Goal: Task Accomplishment & Management: Use online tool/utility

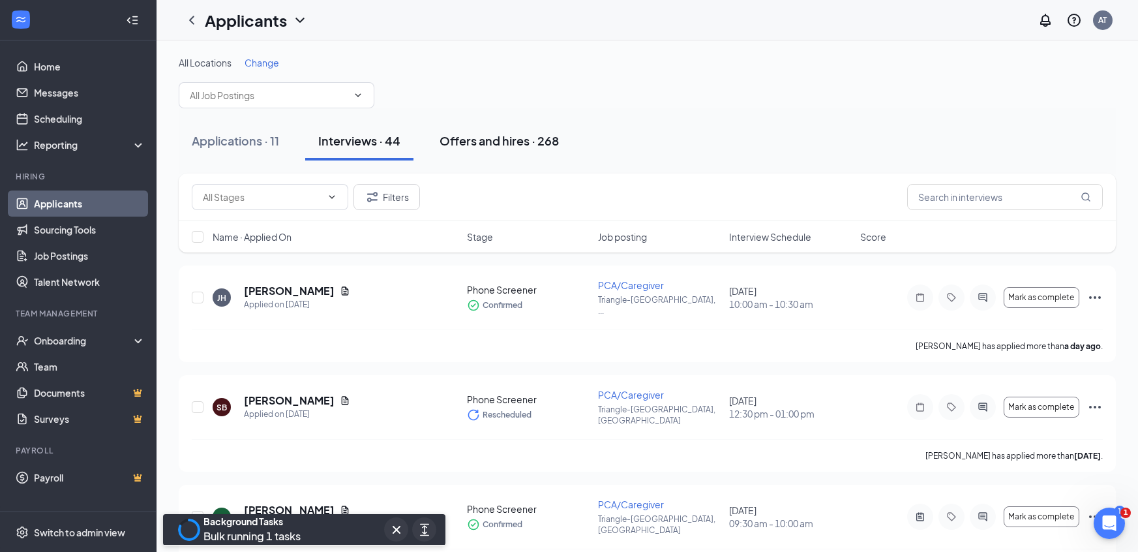
click at [497, 143] on div "Offers and hires · 268" at bounding box center [499, 140] width 119 height 16
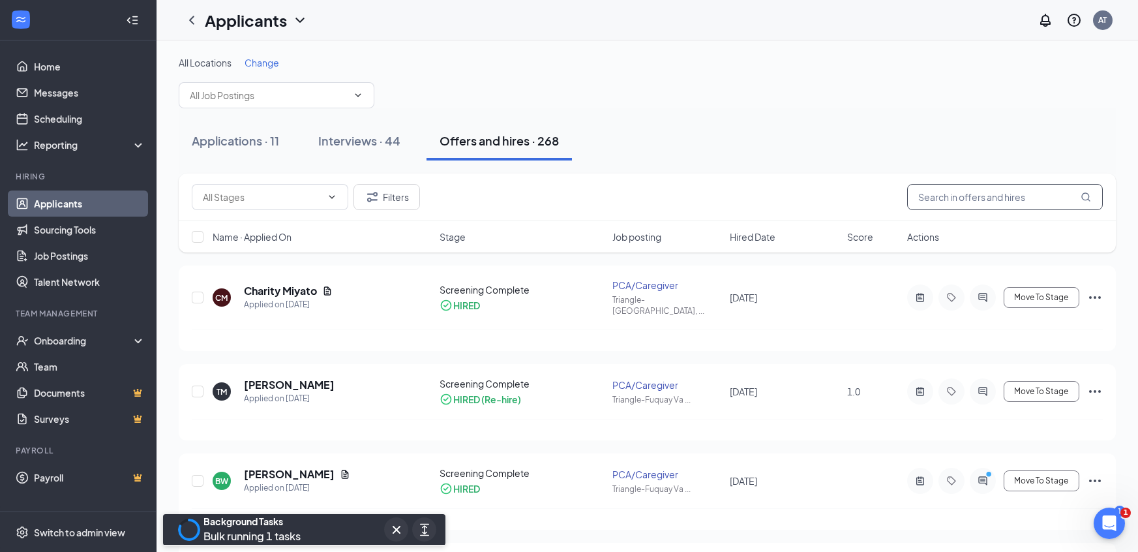
click at [959, 203] on input "text" at bounding box center [1006, 197] width 196 height 26
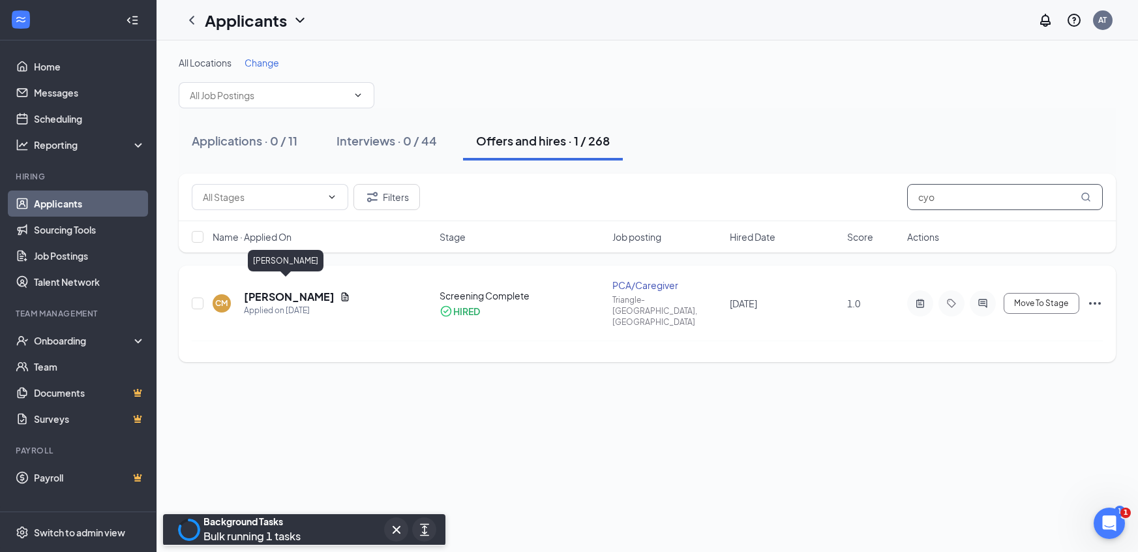
type input "cyo"
click at [291, 290] on h5 "[PERSON_NAME]" at bounding box center [289, 297] width 91 height 14
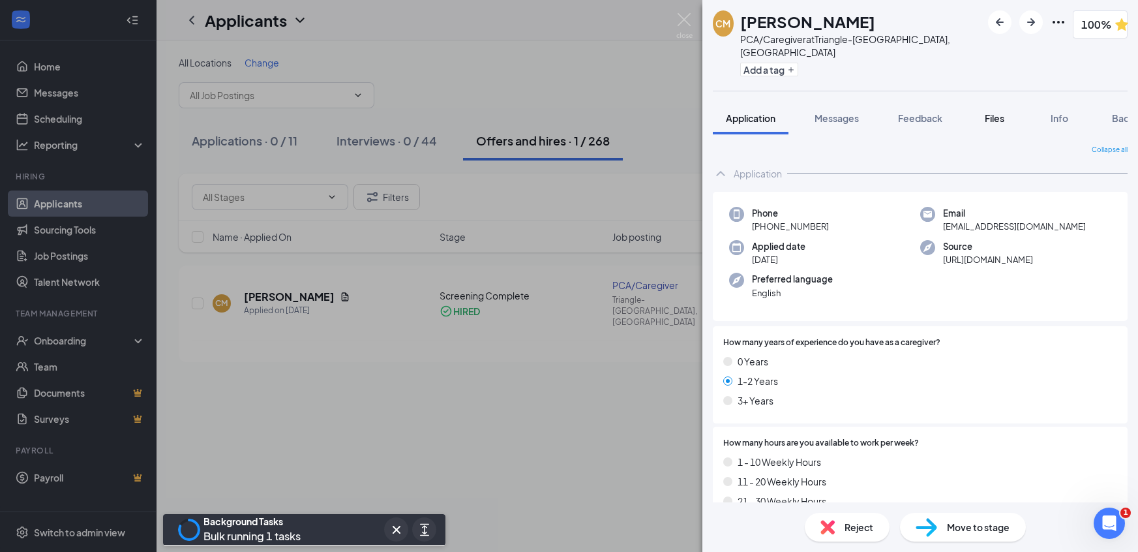
click at [993, 112] on span "Files" at bounding box center [995, 118] width 20 height 12
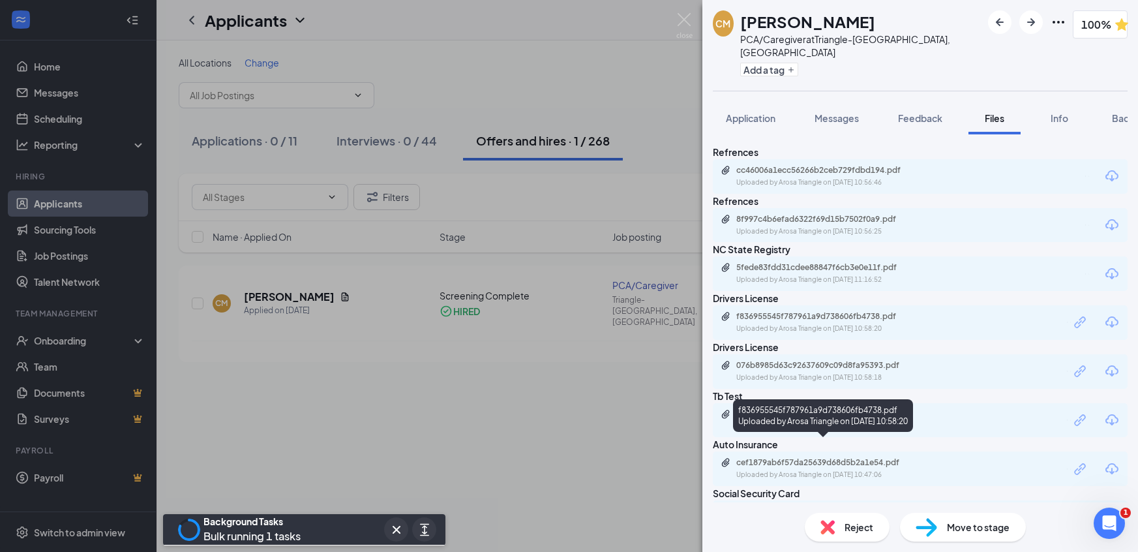
click at [816, 334] on div "Uploaded by Arosa Triangle on [DATE] 10:58:20" at bounding box center [835, 329] width 196 height 10
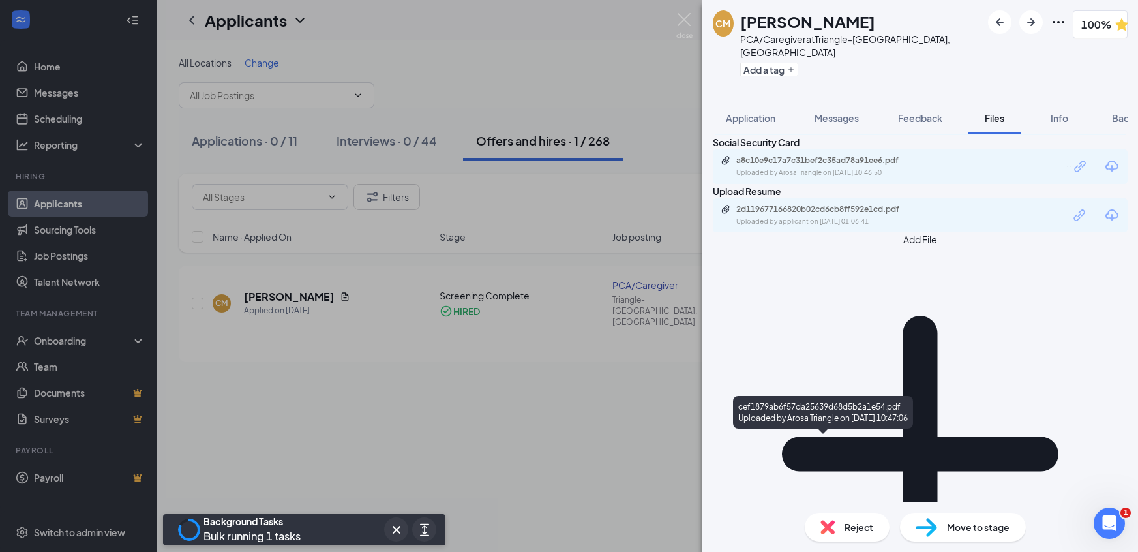
scroll to position [463, 0]
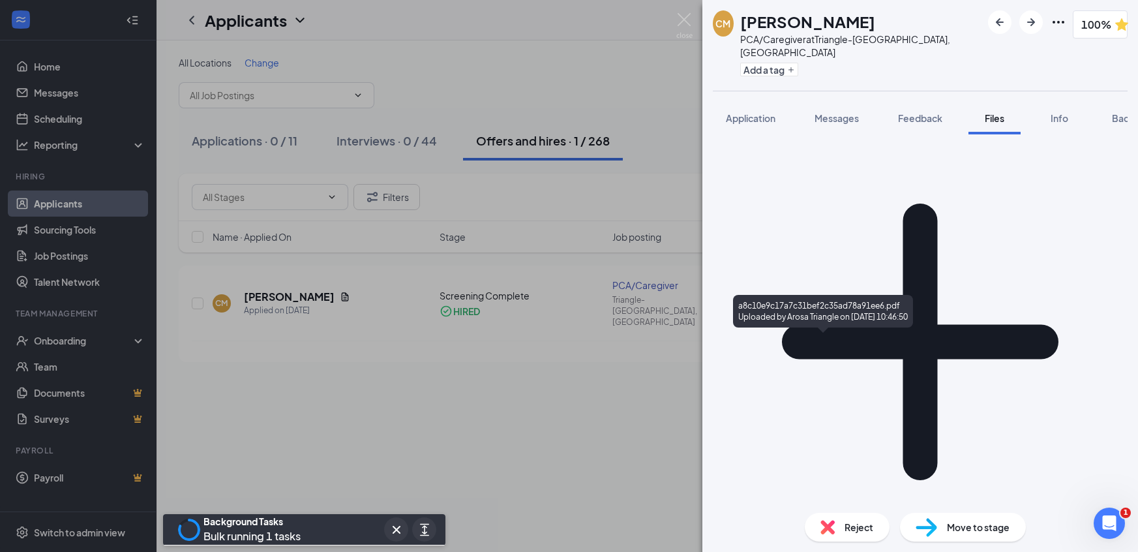
click at [812, 53] on div "a8c10e9c17a7c31bef2c35ad78a91ee6.pdf" at bounding box center [828, 48] width 183 height 10
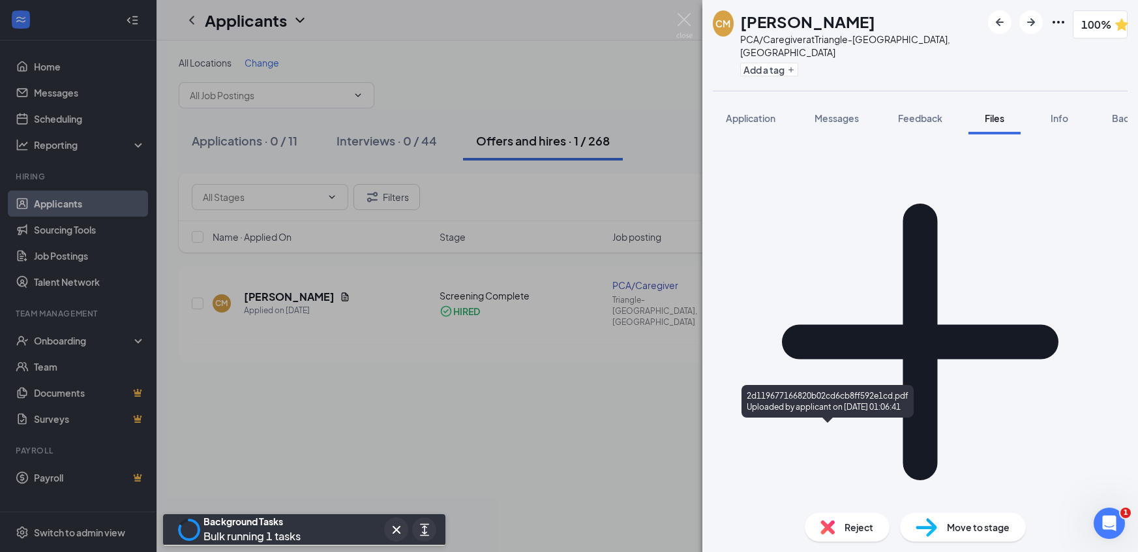
click at [840, 115] on div "Uploaded by applicant on [DATE] 01:06:41" at bounding box center [835, 109] width 196 height 10
click at [688, 15] on img at bounding box center [685, 25] width 16 height 25
